Goal: Information Seeking & Learning: Learn about a topic

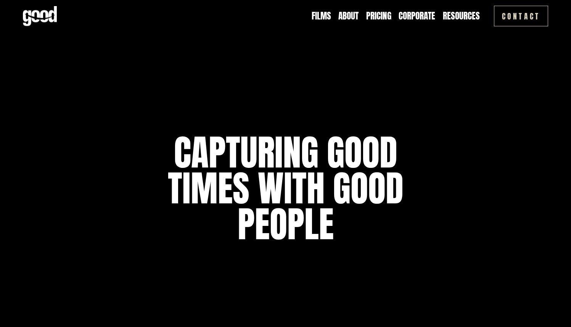
click at [381, 10] on link "Pricing" at bounding box center [378, 16] width 25 height 12
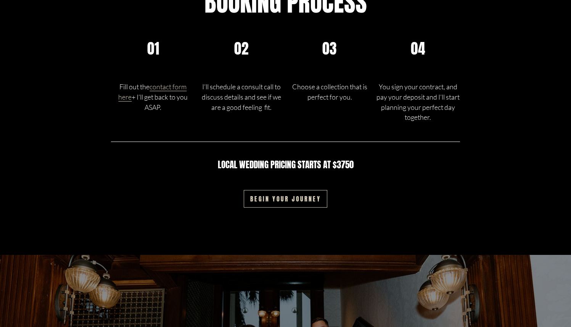
scroll to position [1285, 0]
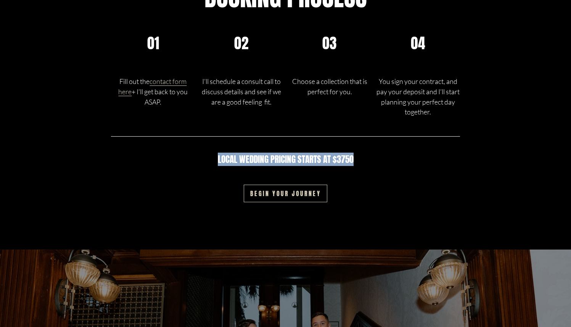
drag, startPoint x: 352, startPoint y: 162, endPoint x: 205, endPoint y: 160, distance: 147.6
click at [205, 160] on h4 "Local wedding pricing starts at $3750" at bounding box center [285, 159] width 172 height 10
click at [198, 172] on div "Booking process 01 Fill out the contact form here + I’ll get back to you ASAP. …" at bounding box center [285, 98] width 571 height 228
drag, startPoint x: 353, startPoint y: 162, endPoint x: 219, endPoint y: 165, distance: 134.3
click at [219, 164] on h4 "Local wedding pricing starts at $3750" at bounding box center [285, 159] width 172 height 10
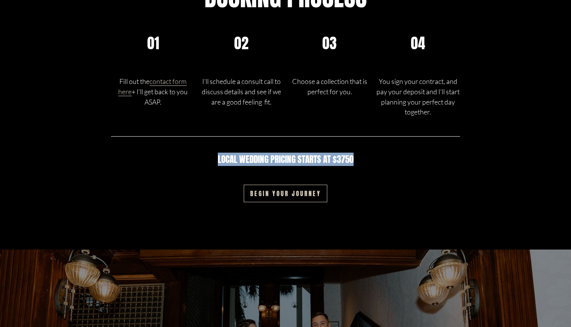
copy h4 "Local wedding pricing starts at $3750"
